Goal: Find specific page/section: Find specific page/section

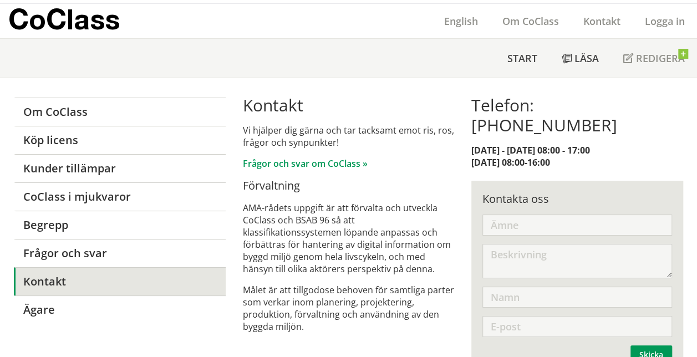
scroll to position [37, 0]
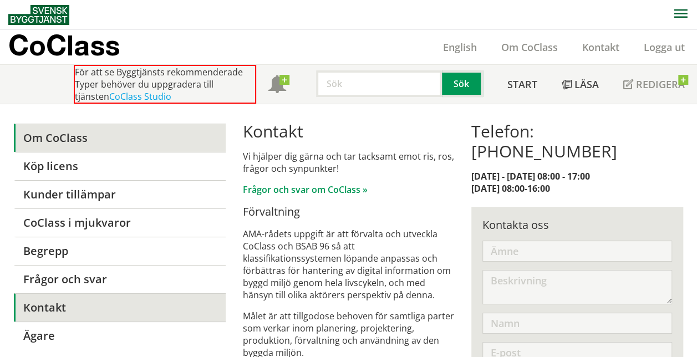
click at [140, 139] on link "Om CoClass" at bounding box center [120, 138] width 212 height 28
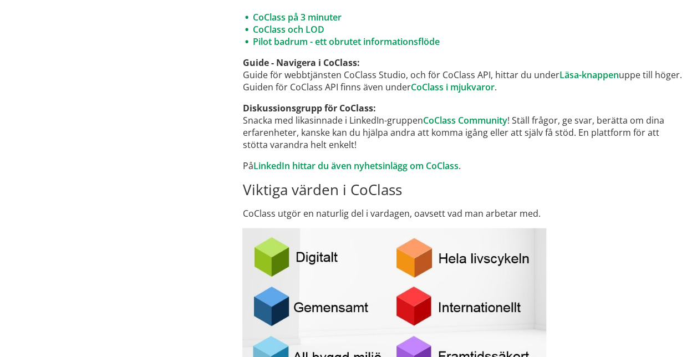
scroll to position [1071, 0]
